Goal: Transaction & Acquisition: Register for event/course

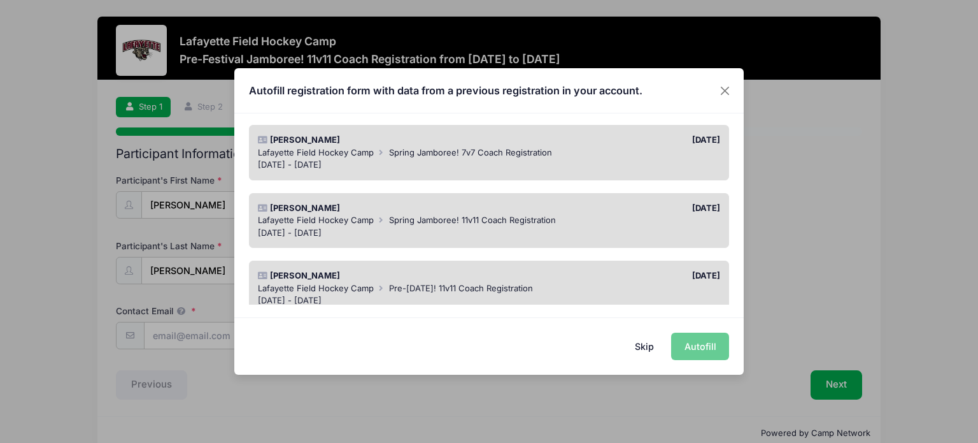
scroll to position [308, 0]
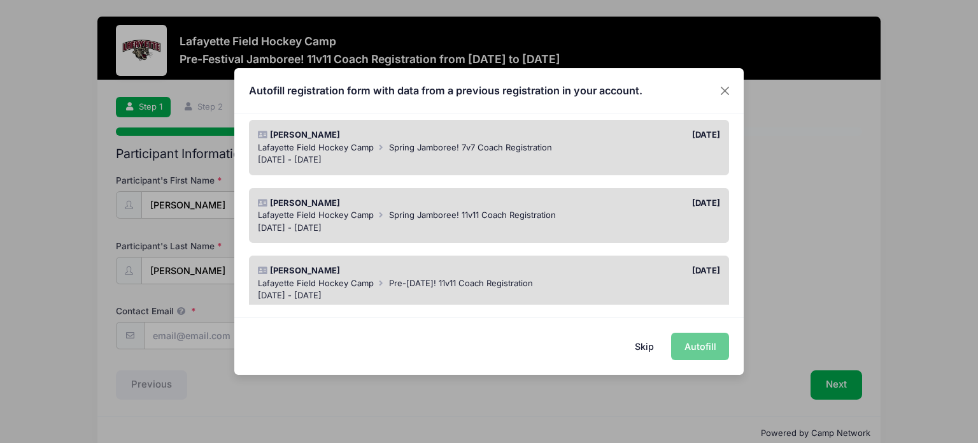
click at [578, 289] on div "[DATE] - [DATE]" at bounding box center [489, 295] width 463 height 13
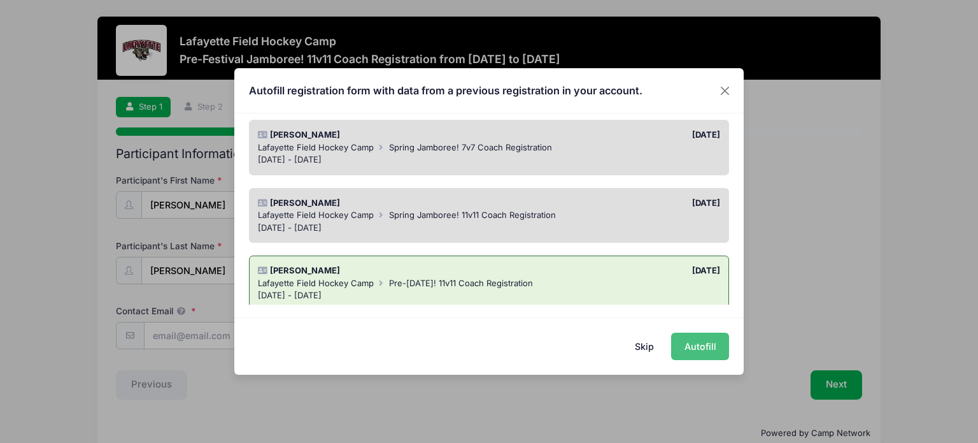
click at [706, 349] on button "Autofill" at bounding box center [700, 345] width 58 height 27
type input "[EMAIL_ADDRESS][DOMAIN_NAME]"
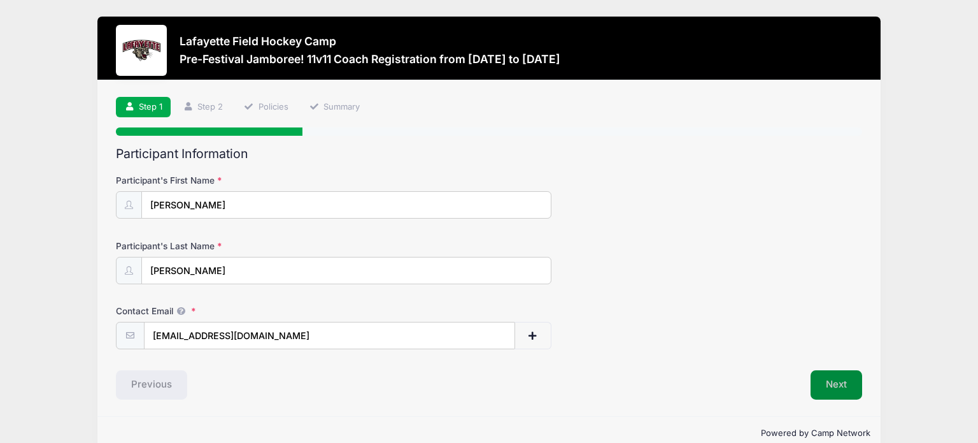
click at [839, 382] on button "Next" at bounding box center [837, 384] width 52 height 29
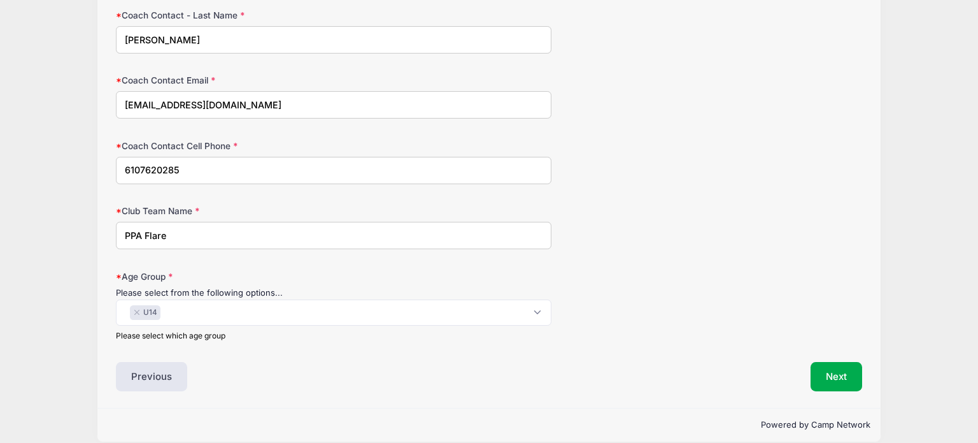
scroll to position [232, 0]
click at [280, 229] on input "PPA Flare" at bounding box center [333, 233] width 435 height 27
type input "PPA Flare"
click at [848, 371] on button "Next" at bounding box center [837, 374] width 52 height 29
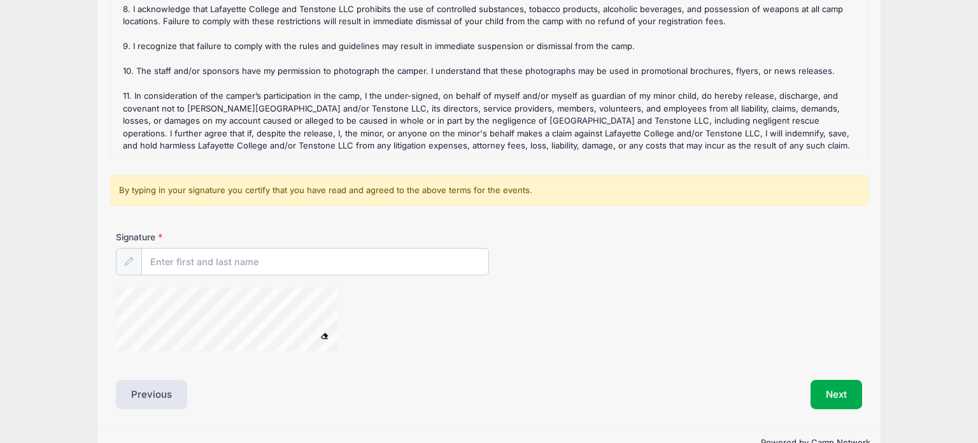
scroll to position [242, 0]
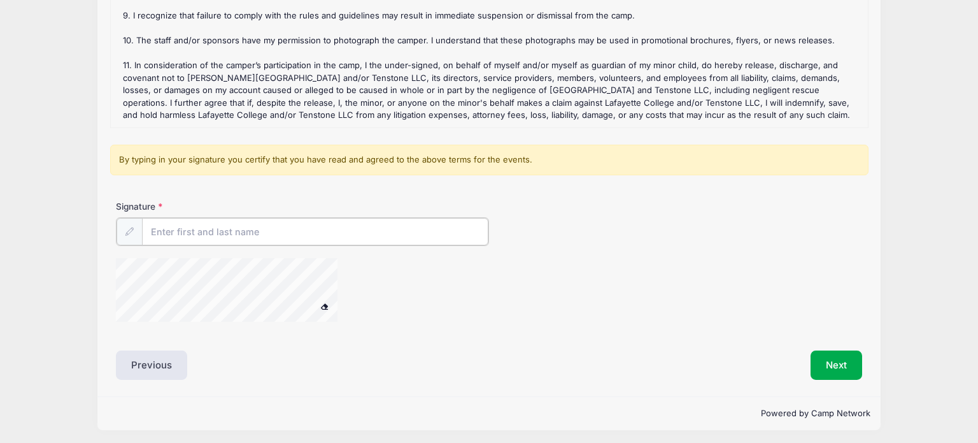
click at [306, 229] on input "Signature" at bounding box center [315, 231] width 346 height 27
type input "c"
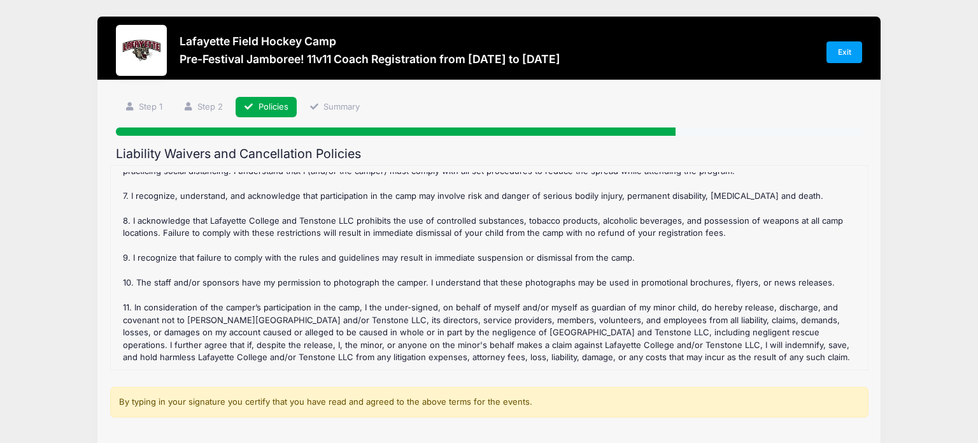
scroll to position [243, 0]
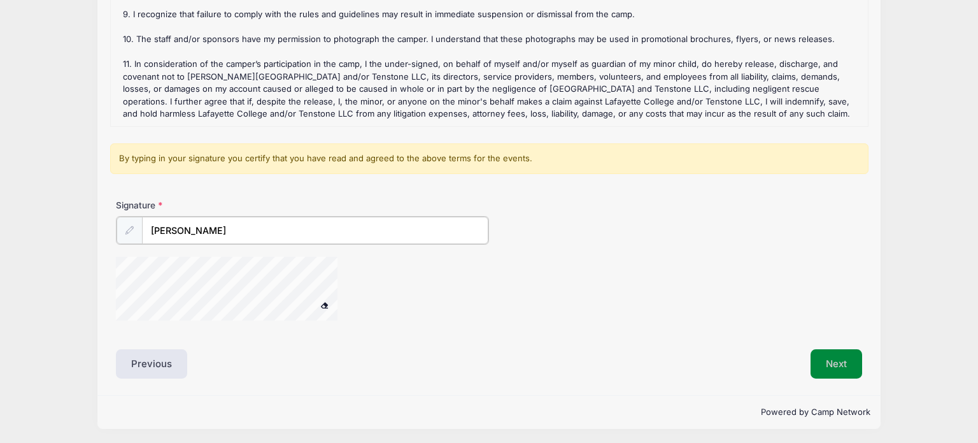
type input "Caitlyn Rinker"
click at [825, 368] on button "Next" at bounding box center [837, 362] width 52 height 29
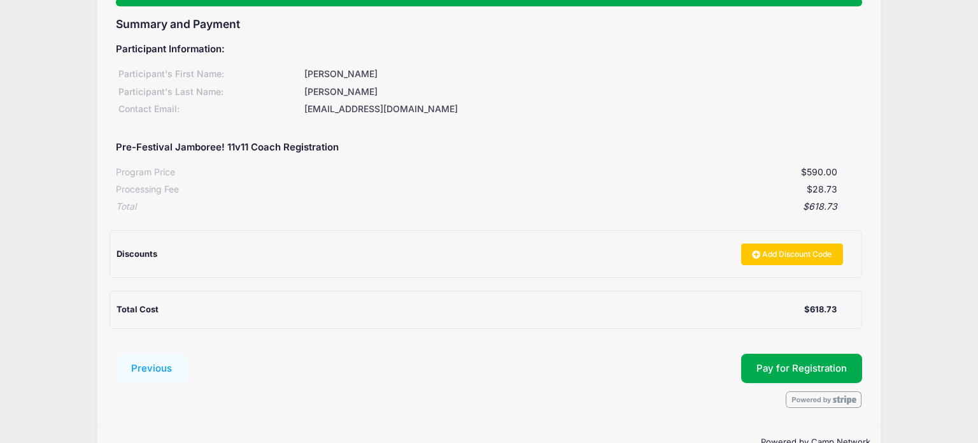
scroll to position [160, 0]
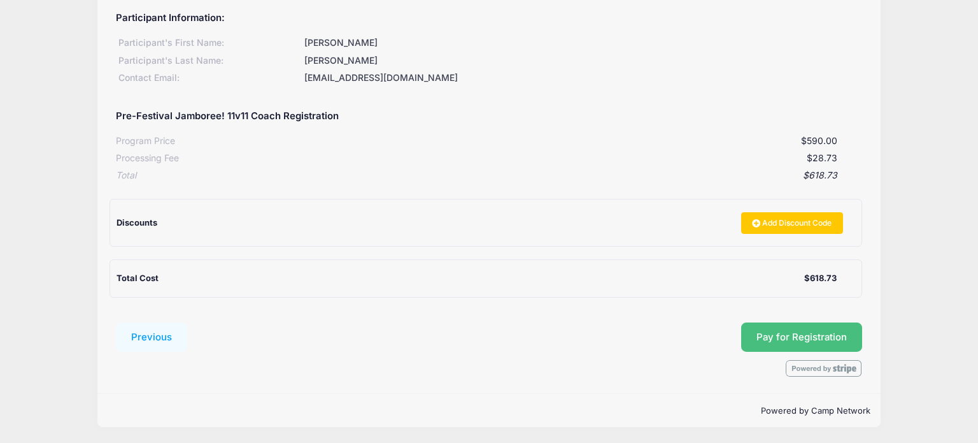
click at [769, 334] on button "Pay for Registration" at bounding box center [801, 336] width 121 height 29
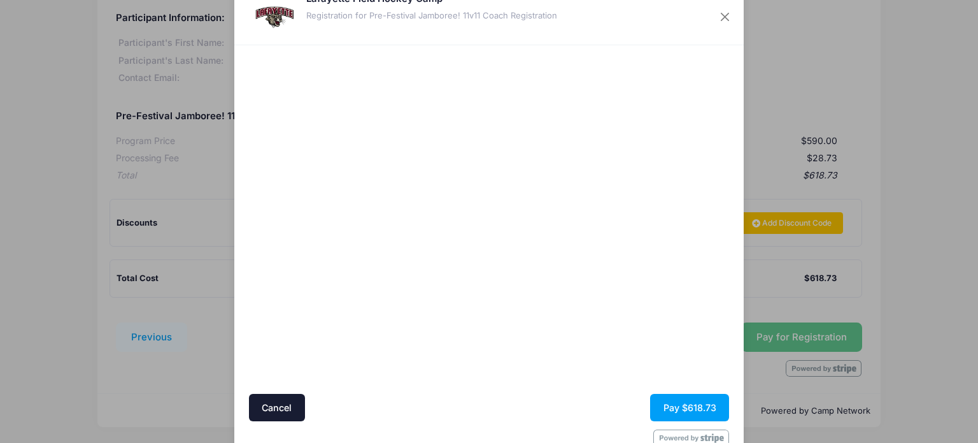
scroll to position [69, 0]
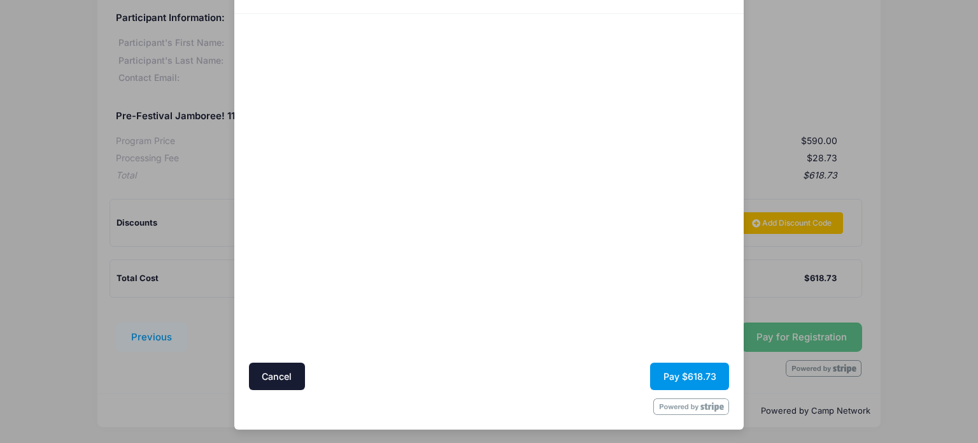
click at [704, 380] on button "Pay $618.73" at bounding box center [689, 375] width 79 height 27
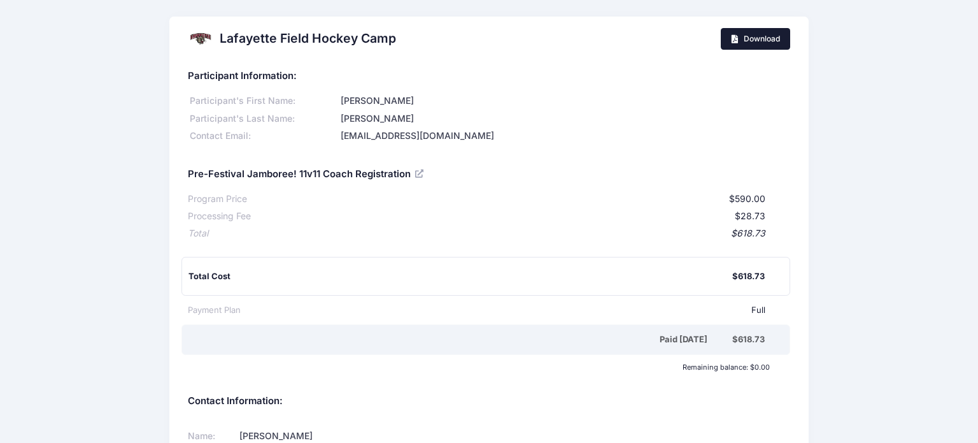
click at [765, 30] on link "Download" at bounding box center [755, 39] width 69 height 22
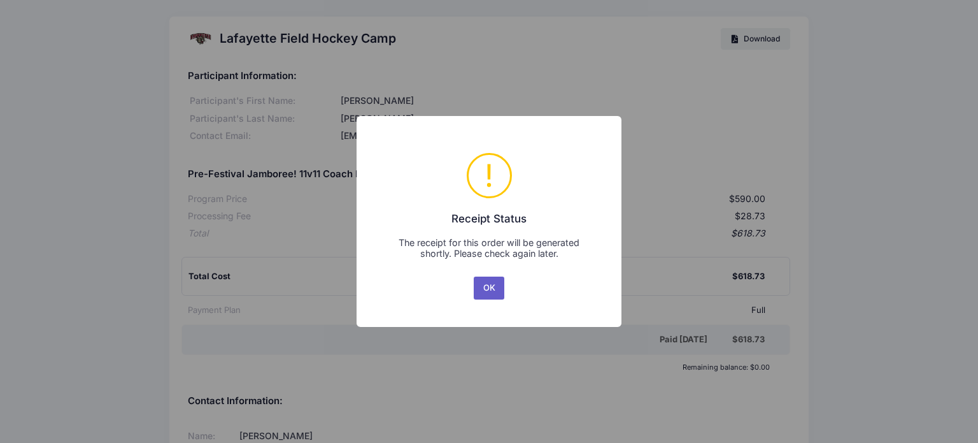
click at [492, 287] on button "OK" at bounding box center [489, 287] width 31 height 23
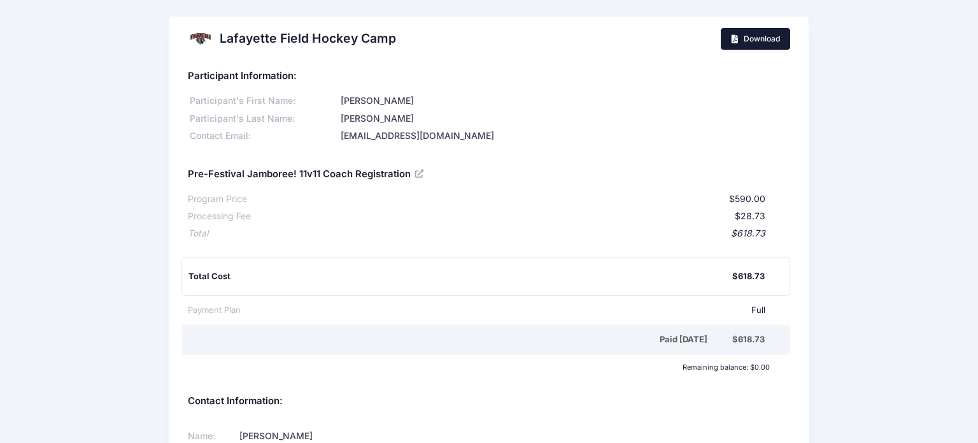
click at [745, 38] on span "Download" at bounding box center [762, 39] width 36 height 10
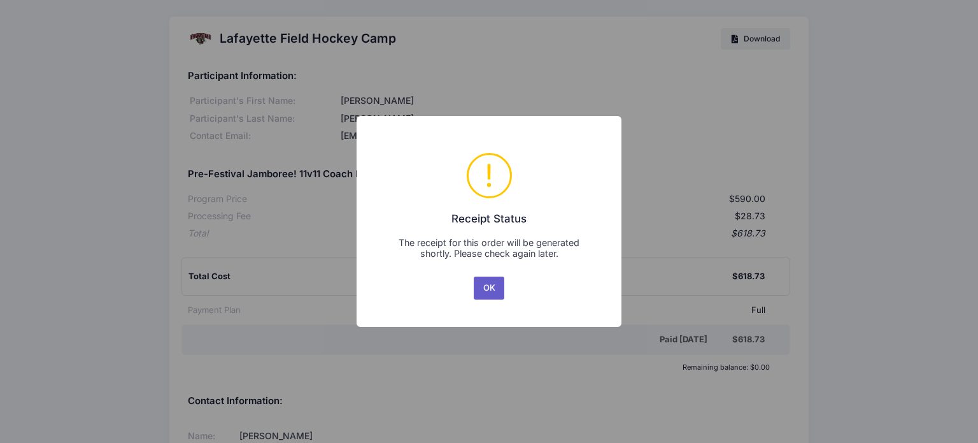
click at [488, 281] on button "OK" at bounding box center [489, 287] width 31 height 23
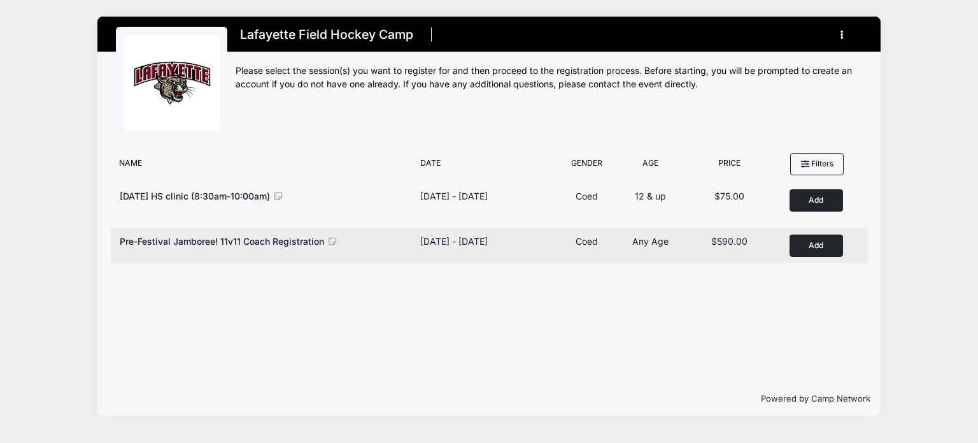
click at [825, 245] on button "Add to Cart" at bounding box center [816, 245] width 53 height 22
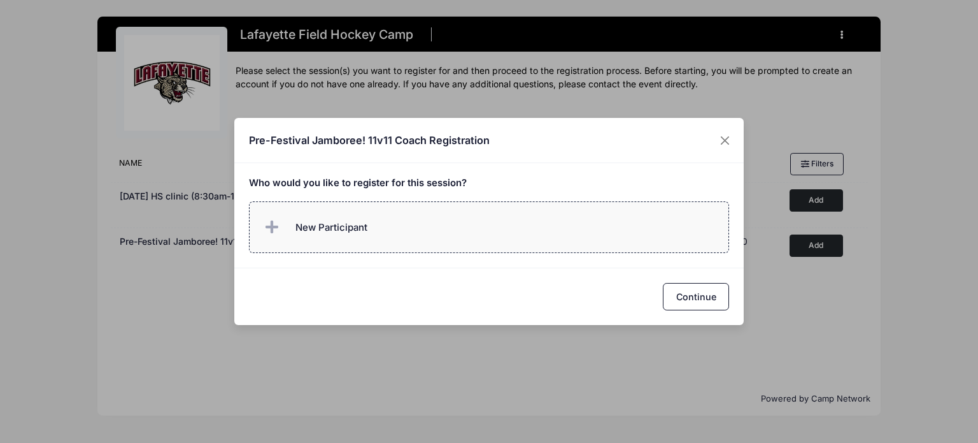
click at [408, 229] on label "New Participant" at bounding box center [489, 227] width 481 height 52
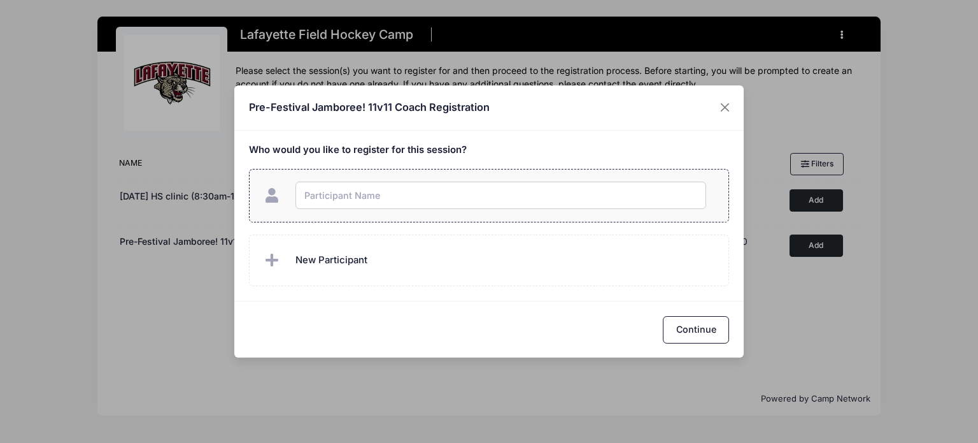
click at [420, 202] on input "text" at bounding box center [500, 194] width 411 height 27
type input "C"
type input "Echo Bretz"
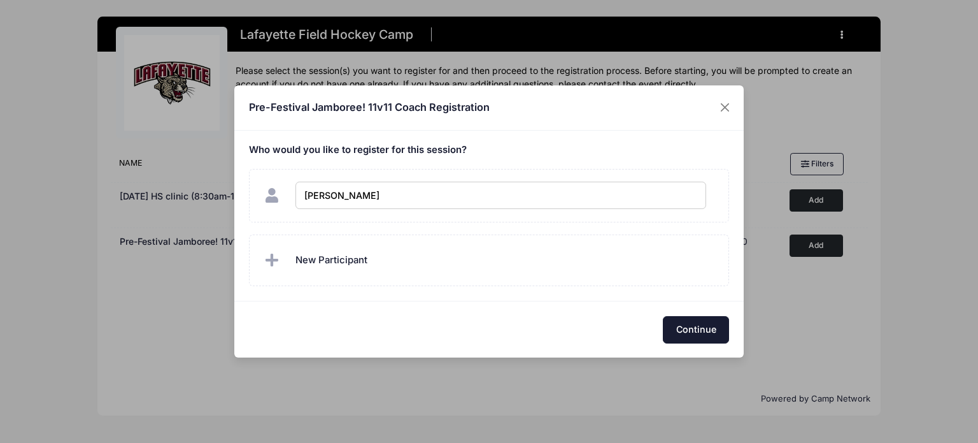
click at [714, 334] on button "Continue" at bounding box center [696, 329] width 66 height 27
checkbox input "true"
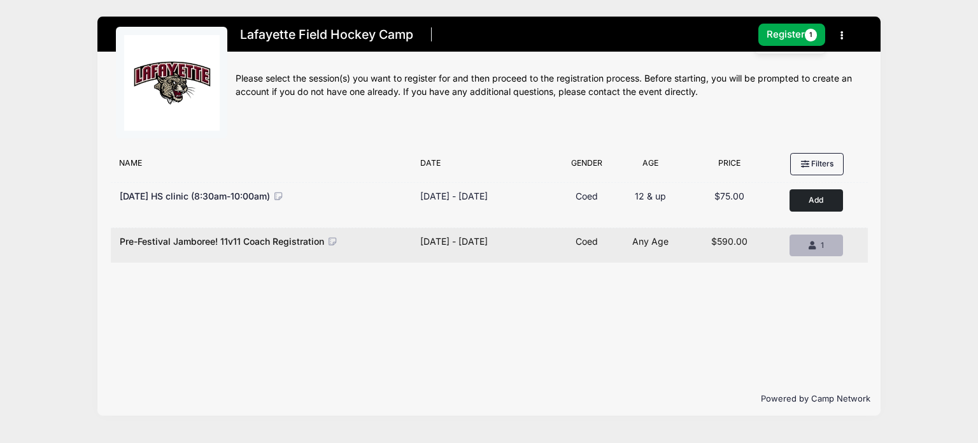
click at [821, 246] on span "1" at bounding box center [822, 245] width 3 height 10
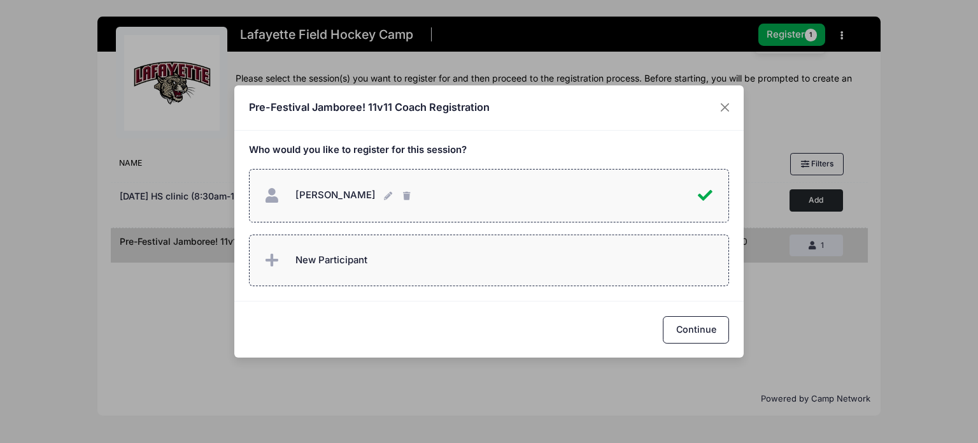
click at [418, 262] on label "New Participant" at bounding box center [489, 260] width 481 height 52
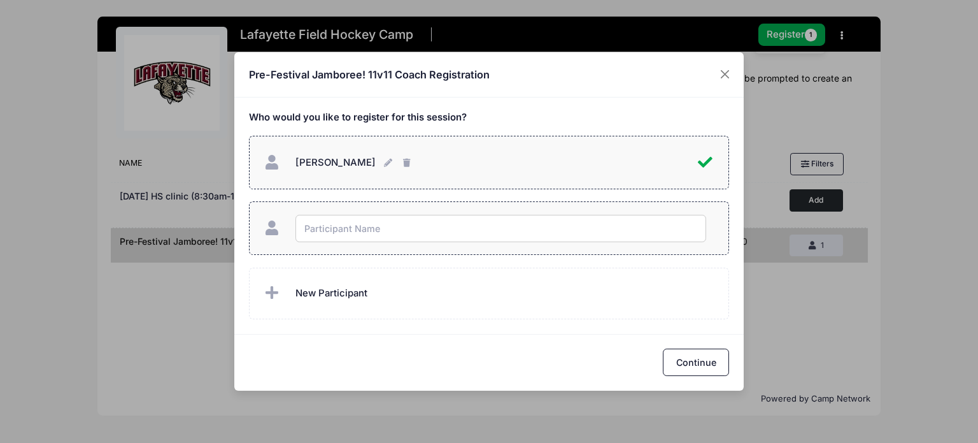
click at [429, 229] on input "text" at bounding box center [500, 228] width 411 height 27
type input "Morgan Mullen"
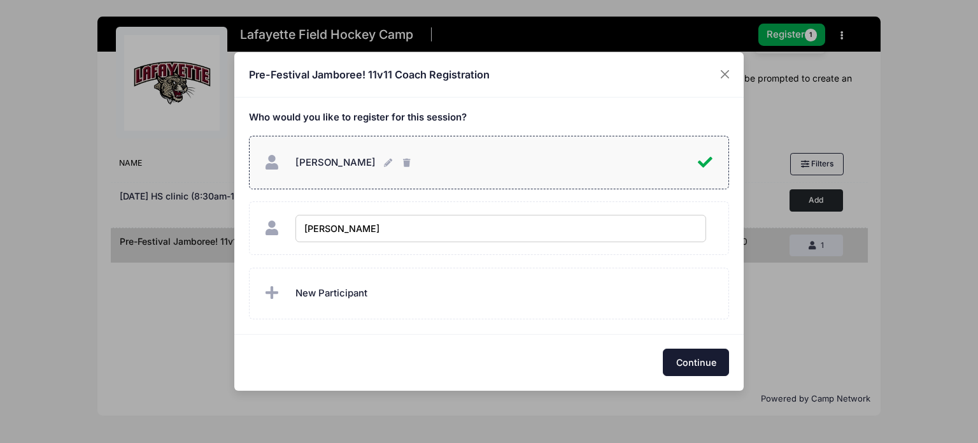
click at [693, 361] on button "Continue" at bounding box center [696, 361] width 66 height 27
checkbox input "true"
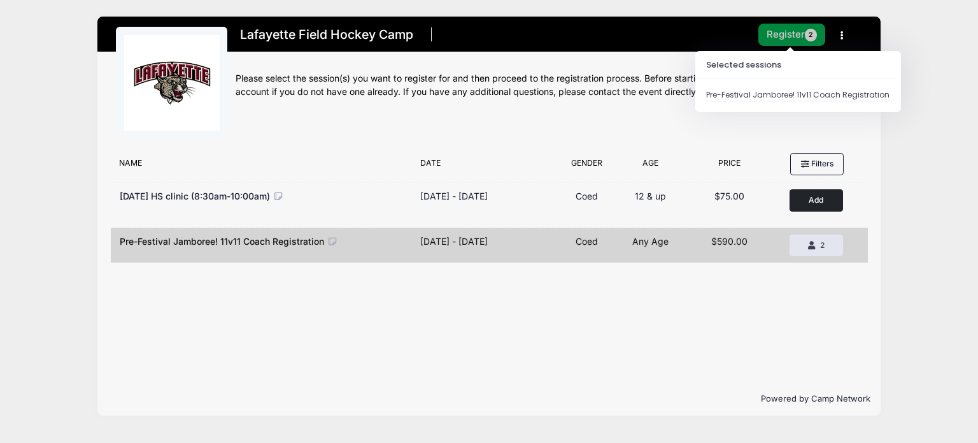
click at [806, 42] on button "Register 2" at bounding box center [791, 35] width 67 height 22
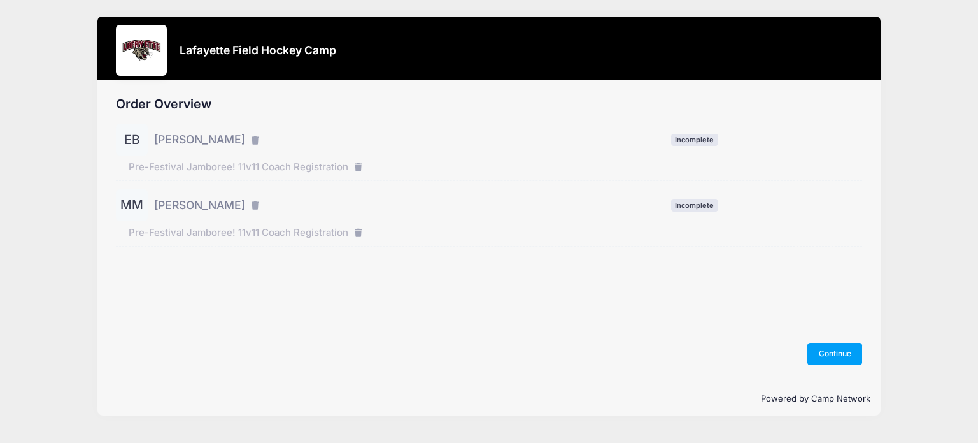
click at [345, 171] on span "Pre-Festival Jamboree! 11v11 Coach Registration" at bounding box center [239, 167] width 220 height 14
click at [690, 137] on span "Incomplete" at bounding box center [694, 140] width 47 height 12
click at [828, 355] on button "Continue" at bounding box center [834, 354] width 55 height 22
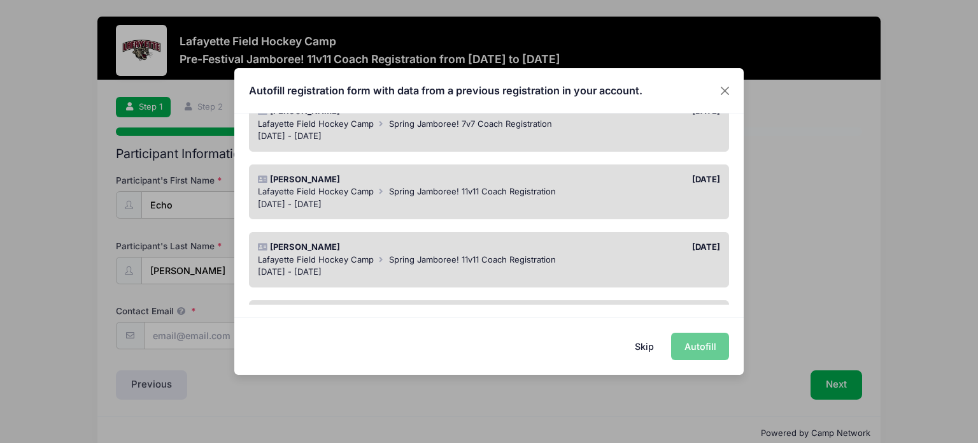
scroll to position [208, 0]
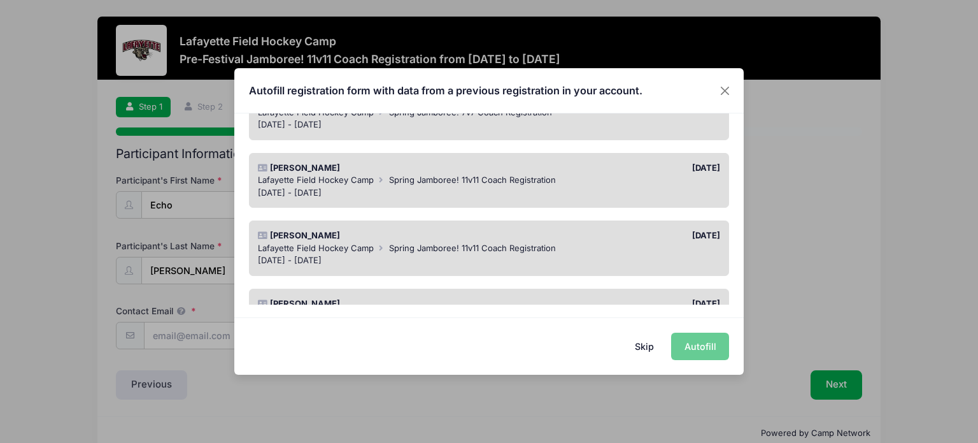
click at [518, 188] on div "May 2 - May 4, 2025" at bounding box center [489, 193] width 463 height 13
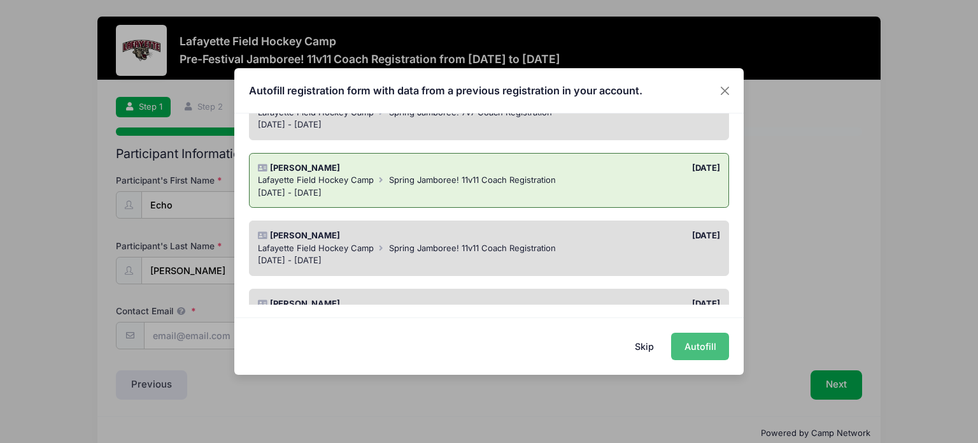
click at [708, 345] on button "Autofill" at bounding box center [700, 345] width 58 height 27
type input "[EMAIL_ADDRESS][DOMAIN_NAME]"
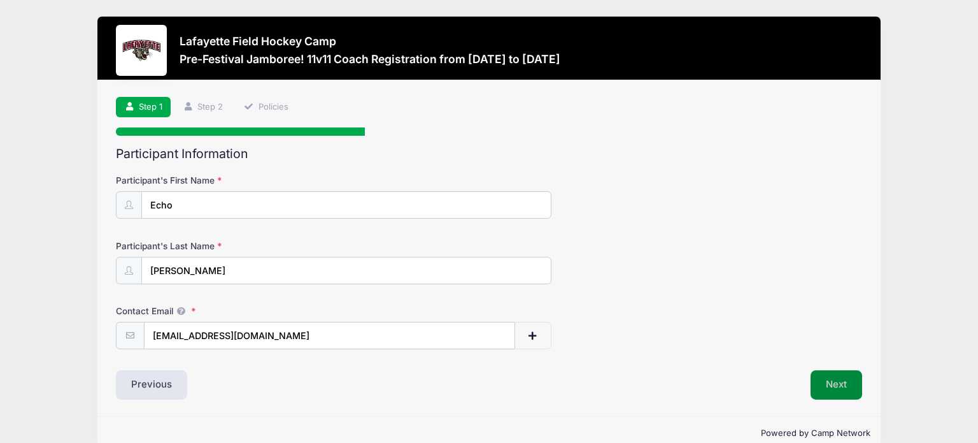
click at [836, 385] on button "Next" at bounding box center [837, 384] width 52 height 29
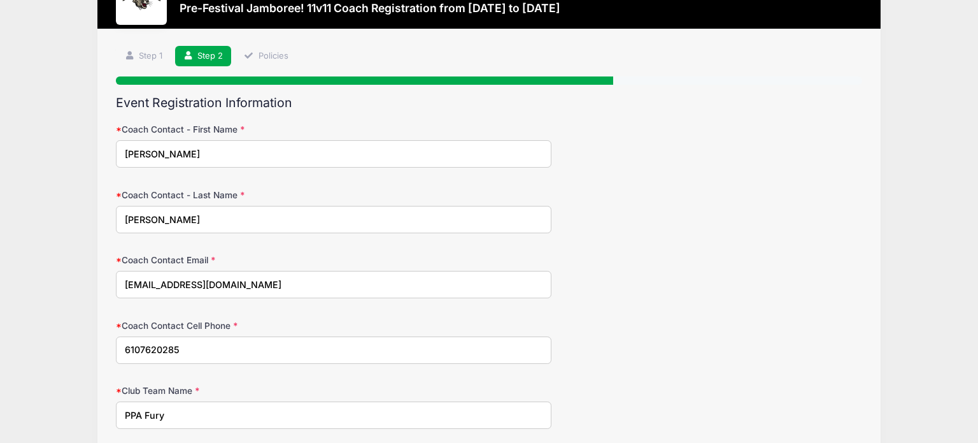
scroll to position [52, 0]
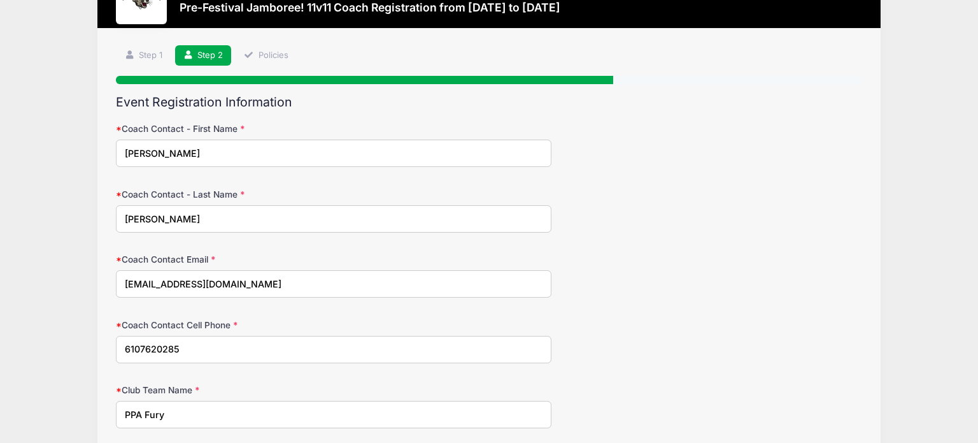
click at [282, 156] on input "Caitlyn" at bounding box center [333, 152] width 435 height 27
click at [660, 206] on div "Coach Contact - Last Name Rinker" at bounding box center [489, 210] width 746 height 45
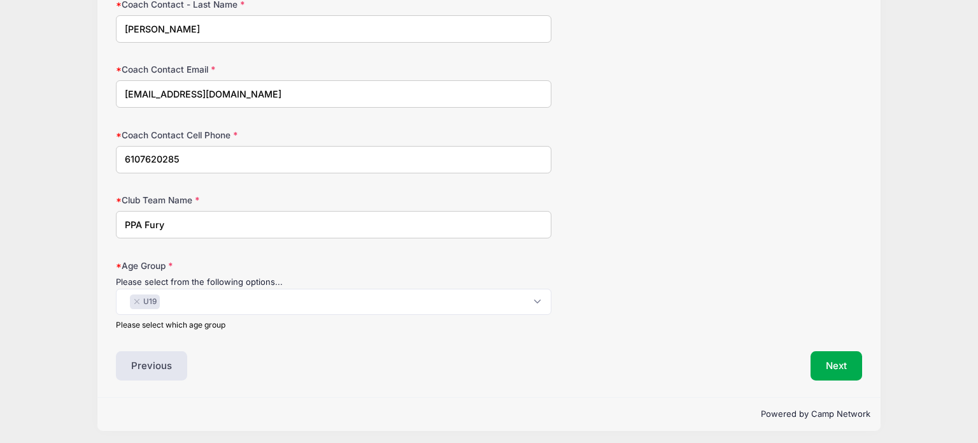
scroll to position [242, 0]
click at [834, 355] on button "Next" at bounding box center [837, 364] width 52 height 29
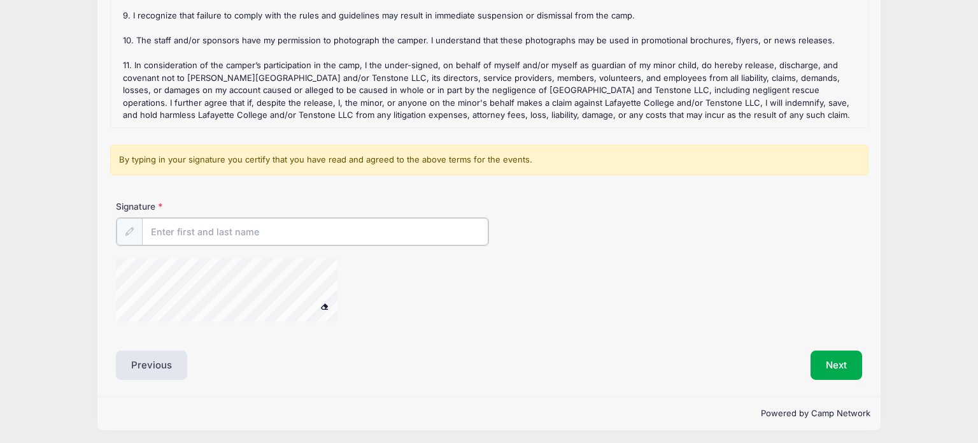
click at [249, 231] on input "Signature" at bounding box center [315, 231] width 346 height 27
click at [249, 231] on input "C" at bounding box center [315, 231] width 346 height 27
type input "Cailtyn"
type input "Caitlyn Rinker"
click at [212, 302] on div "Signature Caitlyn Rinker" at bounding box center [489, 266] width 758 height 132
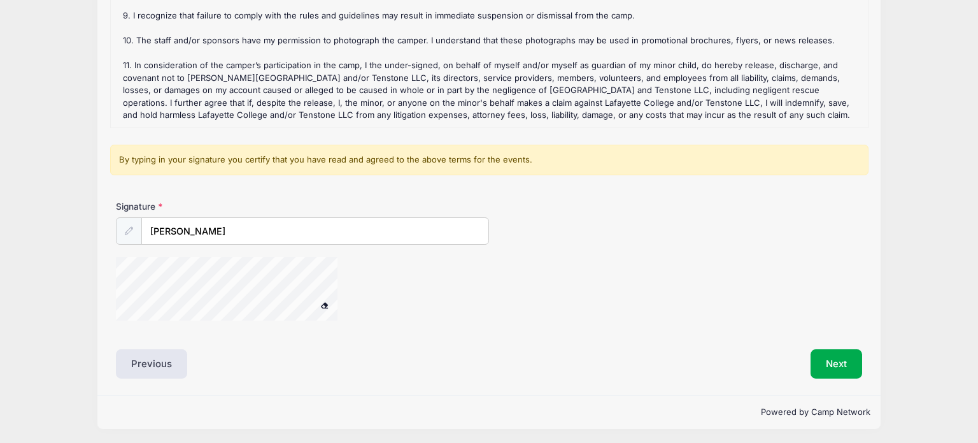
drag, startPoint x: 182, startPoint y: 253, endPoint x: 359, endPoint y: 288, distance: 180.5
click at [359, 288] on div at bounding box center [243, 290] width 255 height 67
click at [837, 353] on button "Next" at bounding box center [837, 363] width 52 height 29
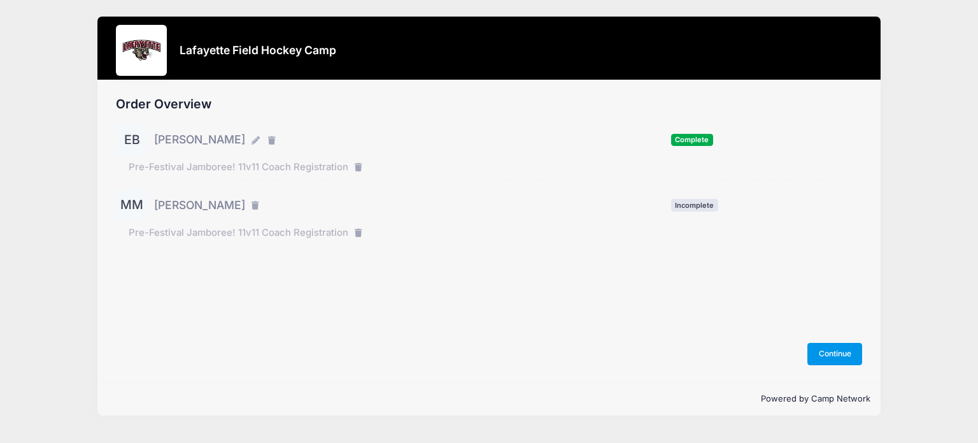
click at [825, 352] on button "Continue" at bounding box center [834, 354] width 55 height 22
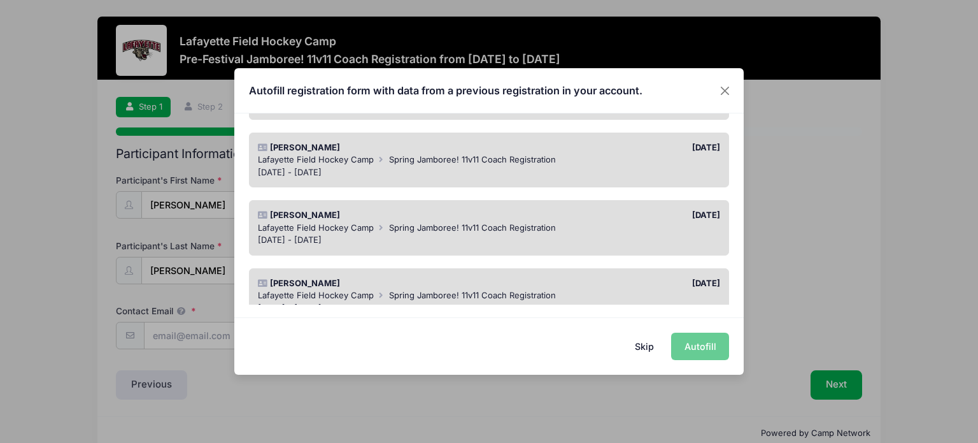
scroll to position [229, 0]
click at [522, 227] on span "Spring Jamboree! 11v11 Coach Registration" at bounding box center [472, 226] width 167 height 10
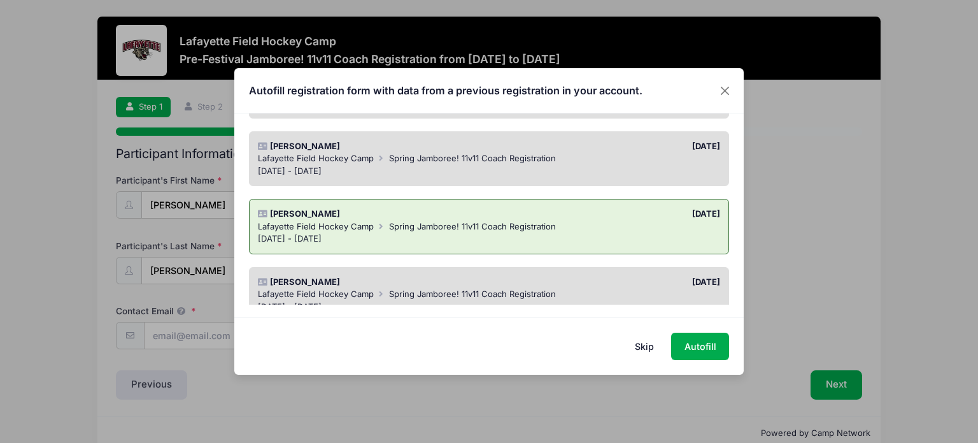
click at [701, 331] on div "Skip Autofill" at bounding box center [488, 345] width 509 height 57
click at [700, 338] on button "Autofill" at bounding box center [700, 345] width 58 height 27
type input "crinker.ppacoach@gmail.com"
type input "[PERSON_NAME]"
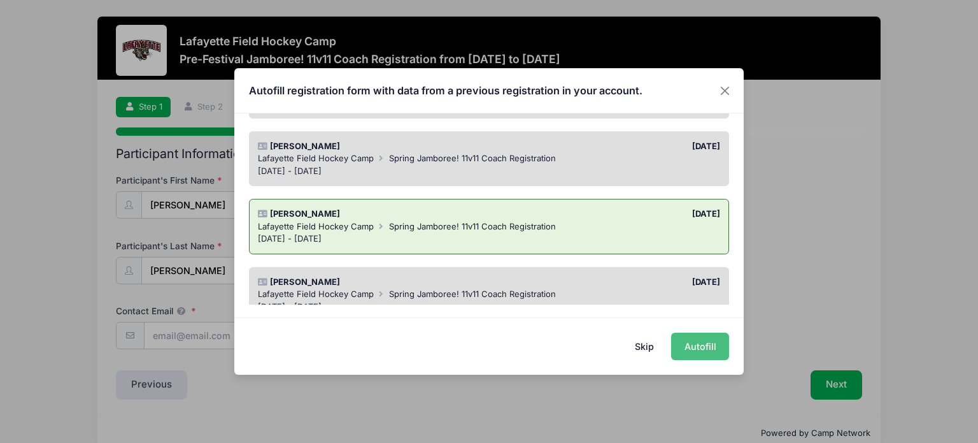
type input "[EMAIL_ADDRESS][DOMAIN_NAME]"
type input "6107620285"
type input "PPA Flame"
select select "U16"
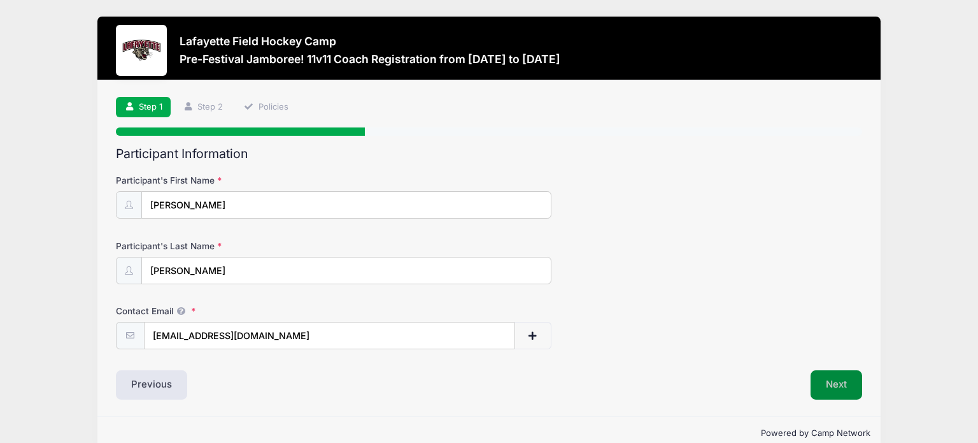
click at [843, 384] on button "Next" at bounding box center [837, 384] width 52 height 29
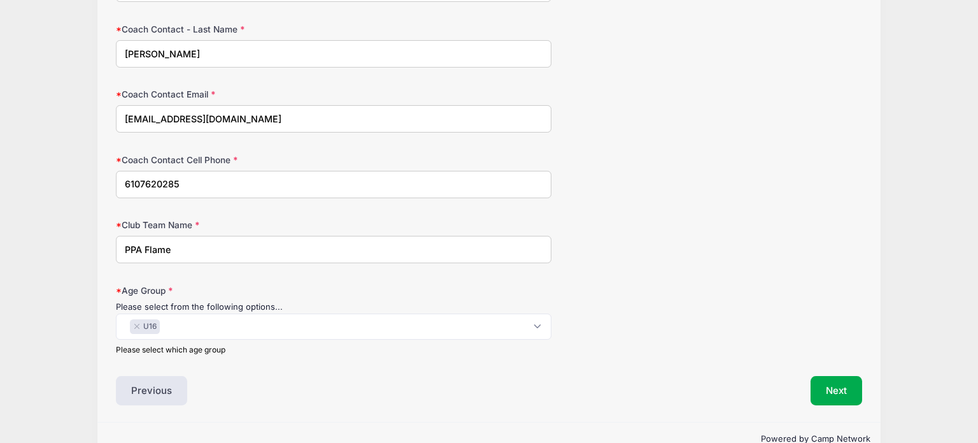
scroll to position [243, 0]
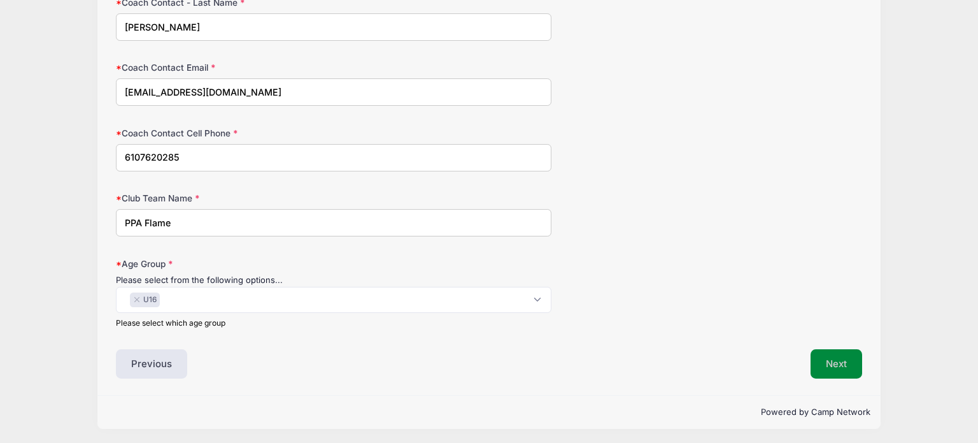
click at [830, 365] on button "Next" at bounding box center [837, 363] width 52 height 29
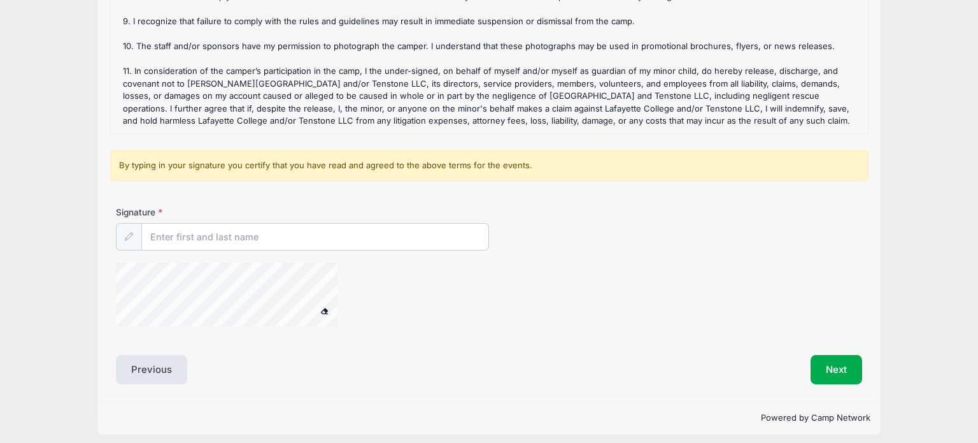
scroll to position [242, 0]
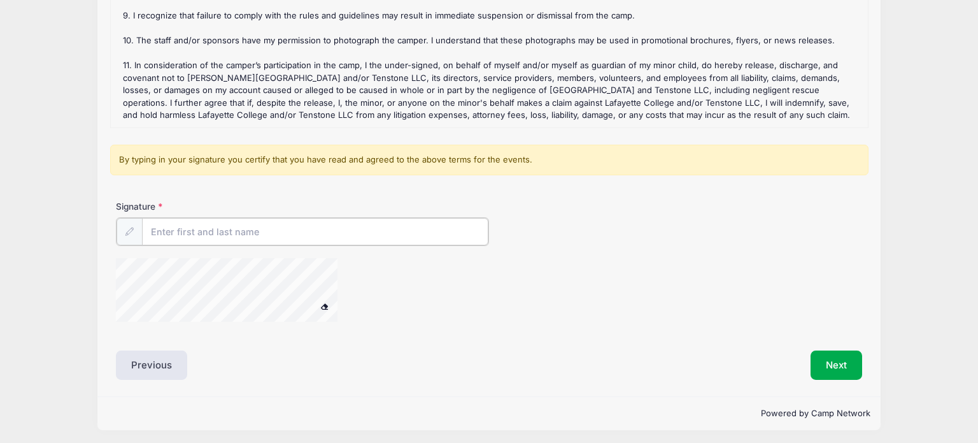
click at [221, 232] on input "Signature" at bounding box center [315, 231] width 346 height 27
click at [301, 337] on div "Liability Waivers and Cancellation Policies Pre-Festival Jamboree! 11v11 Coach …" at bounding box center [489, 141] width 746 height 475
type input "[PERSON_NAME]"
click at [829, 363] on button "Next" at bounding box center [837, 363] width 52 height 29
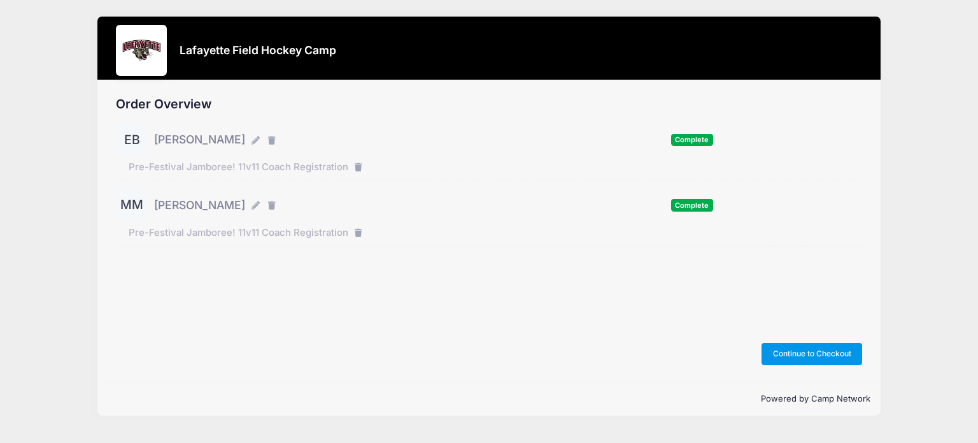
click at [798, 359] on button "Continue to Checkout" at bounding box center [812, 354] width 101 height 22
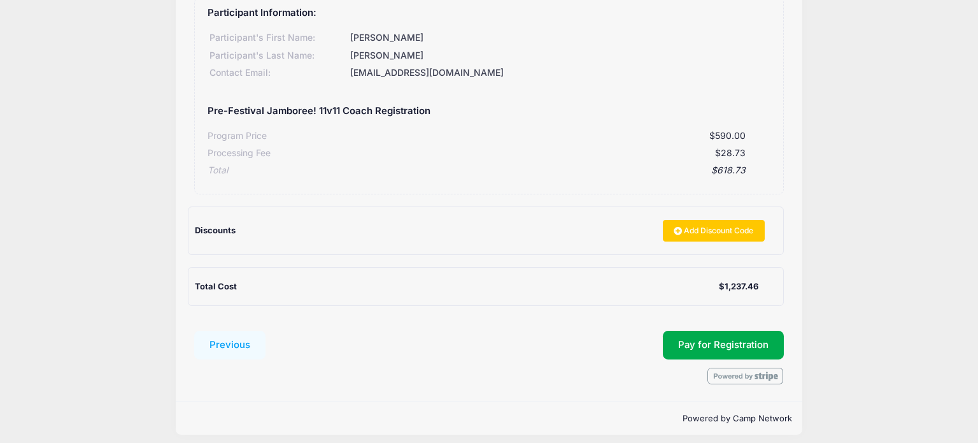
scroll to position [341, 0]
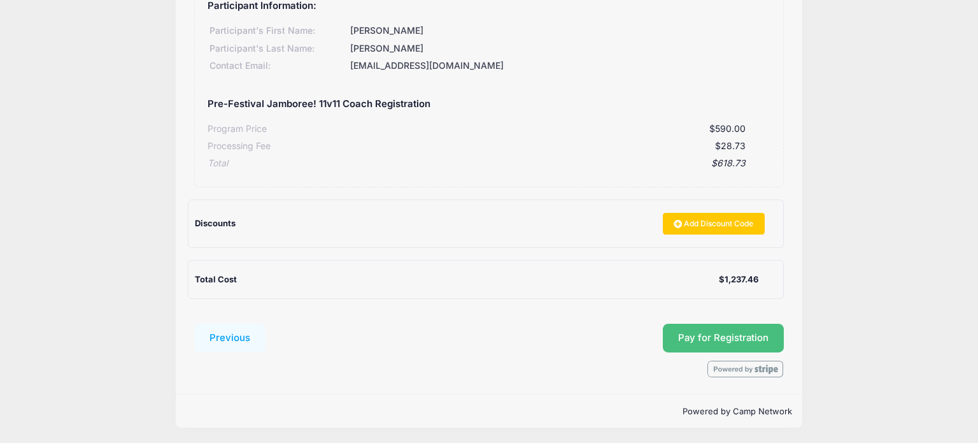
click at [725, 341] on button "Pay for Registration" at bounding box center [723, 337] width 121 height 29
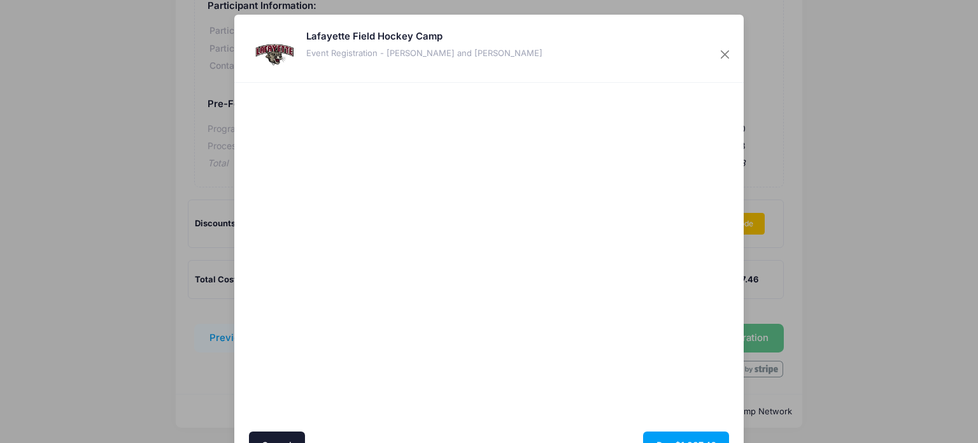
scroll to position [69, 0]
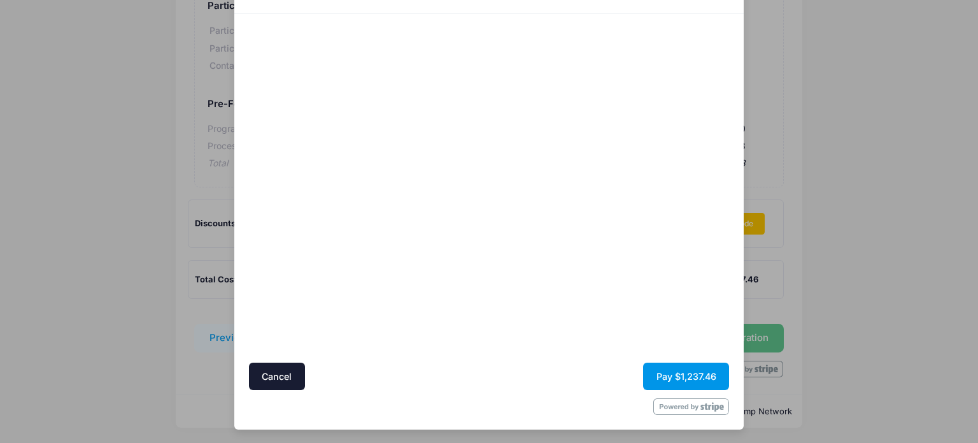
click at [677, 381] on button "Pay $1,237.46" at bounding box center [686, 375] width 86 height 27
